Goal: Task Accomplishment & Management: Use online tool/utility

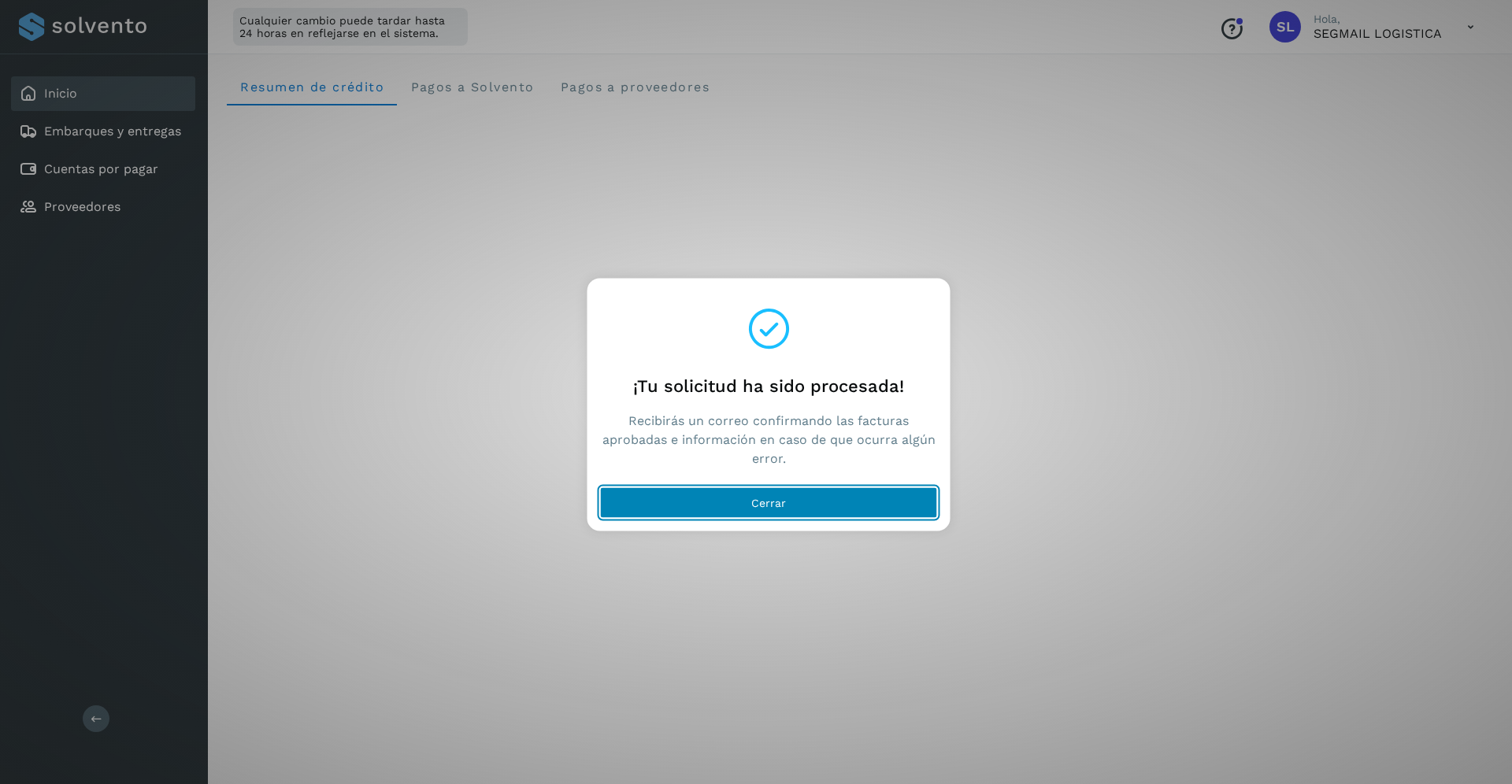
click at [790, 514] on button "Cerrar" at bounding box center [768, 503] width 338 height 32
